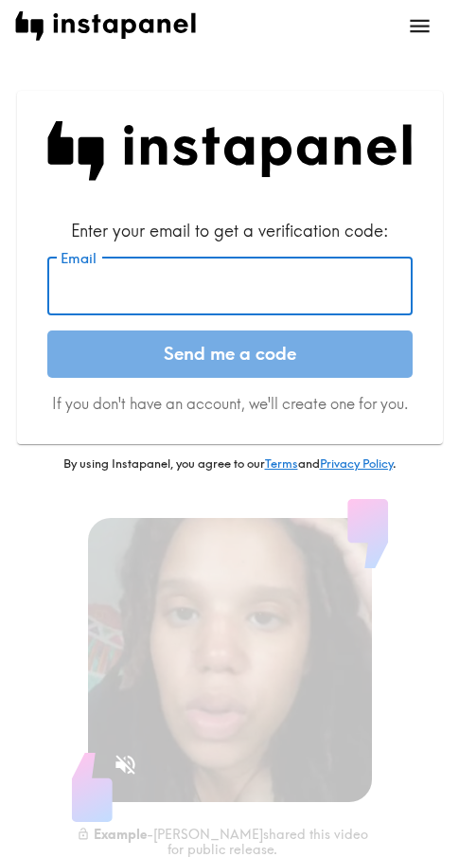
click at [138, 280] on input "Email" at bounding box center [229, 285] width 365 height 59
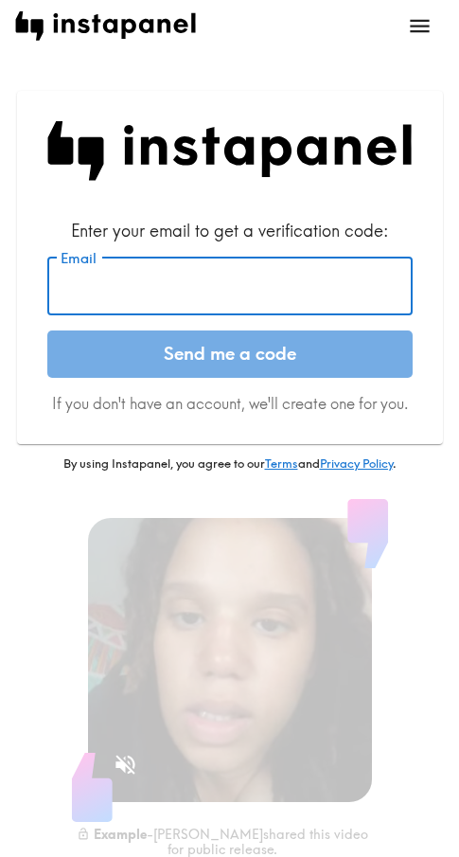
paste input "[EMAIL_ADDRESS][DOMAIN_NAME]"
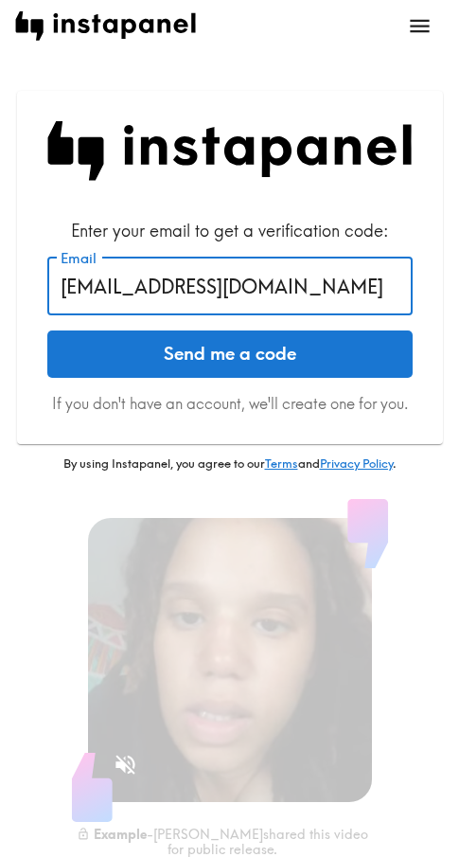
type input "[EMAIL_ADDRESS][DOMAIN_NAME]"
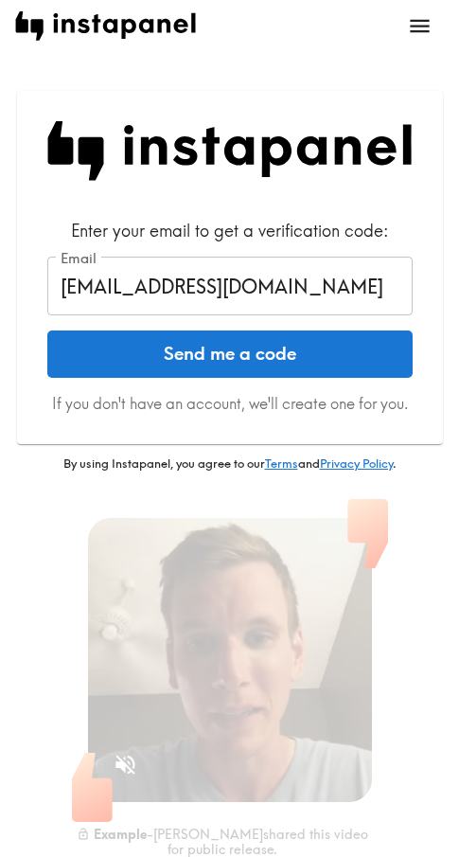
click at [247, 346] on button "Send me a code" at bounding box center [229, 353] width 365 height 47
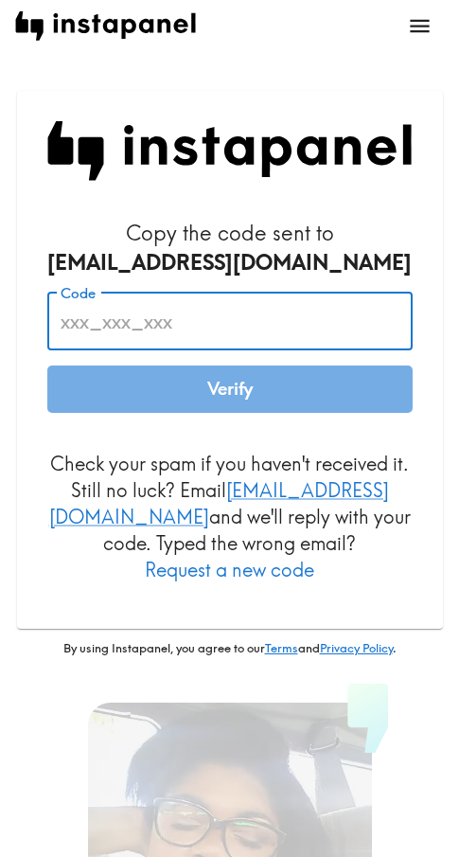
click at [172, 320] on input "Code" at bounding box center [229, 320] width 365 height 59
paste input "2tg_euH_JRi"
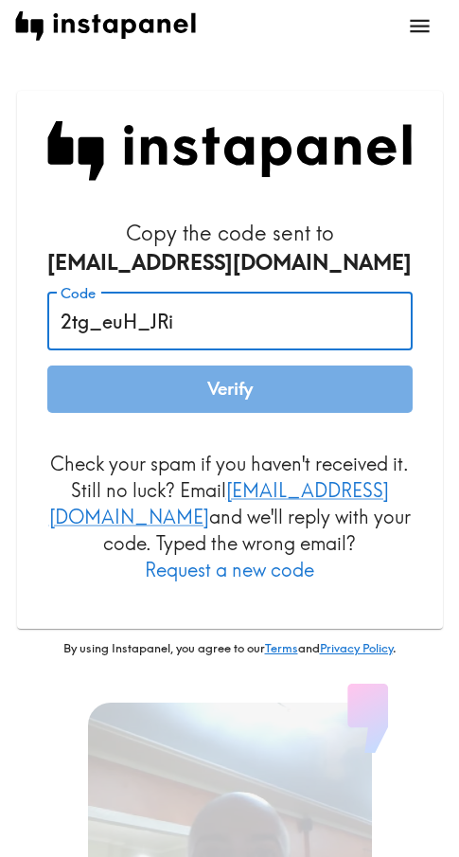
type input "2tg_euH_JRi"
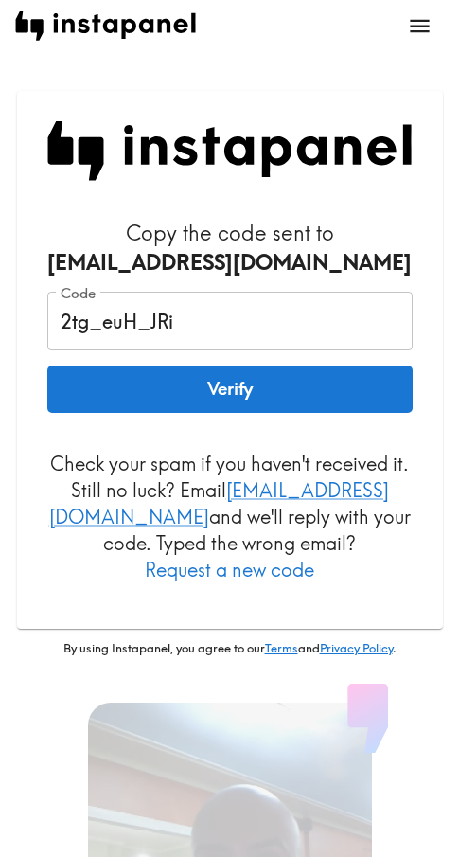
click at [197, 386] on button "Verify" at bounding box center [229, 388] width 365 height 47
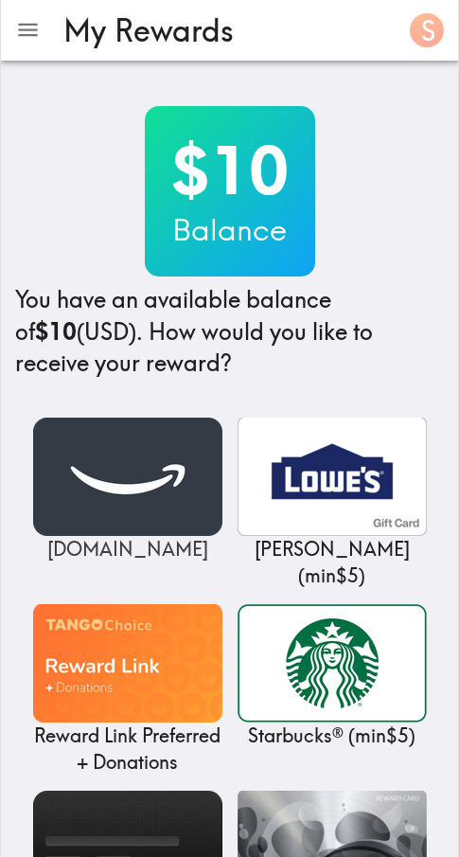
click at [115, 485] on img at bounding box center [127, 476] width 189 height 118
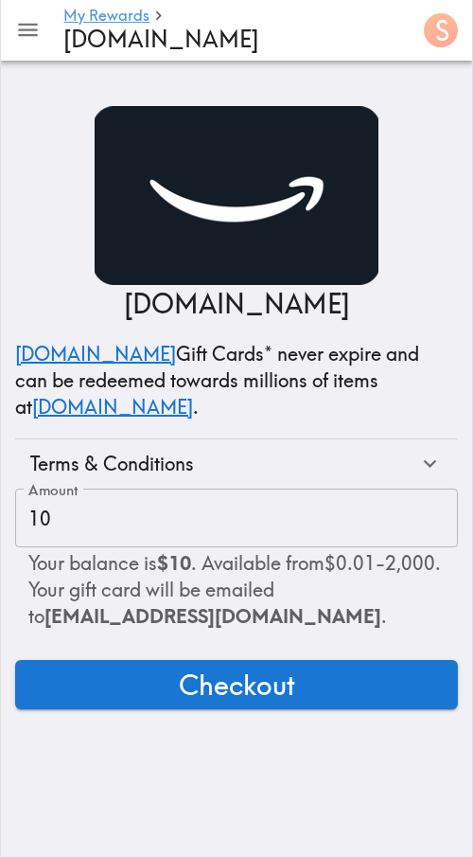
click at [209, 677] on span "Checkout" at bounding box center [237, 684] width 116 height 38
